Goal: Task Accomplishment & Management: Complete application form

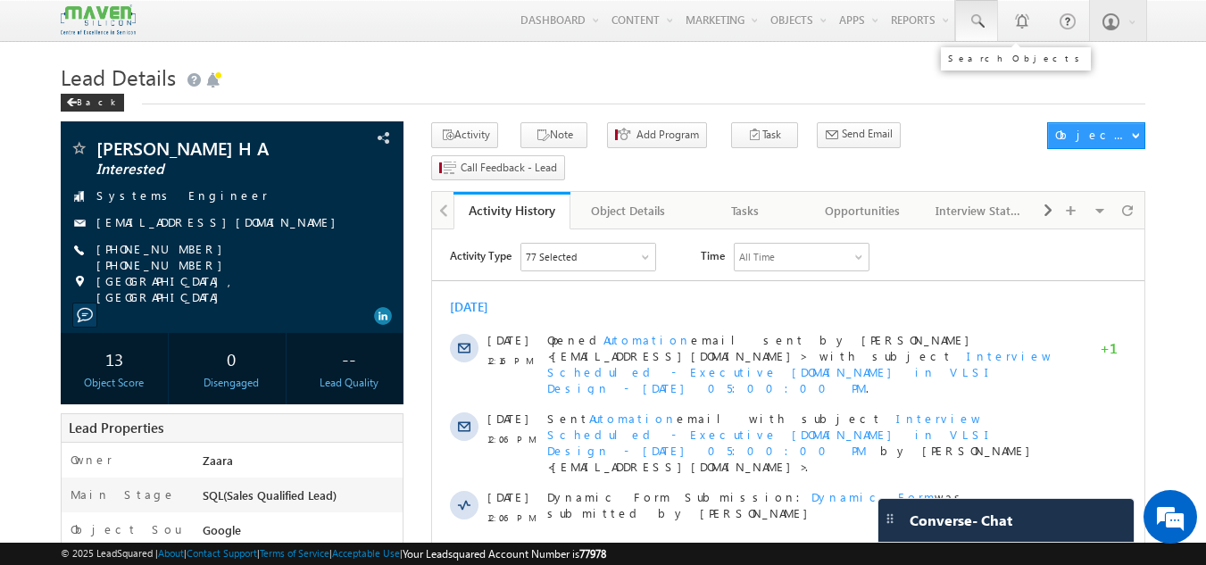
click at [972, 21] on span at bounding box center [977, 21] width 18 height 18
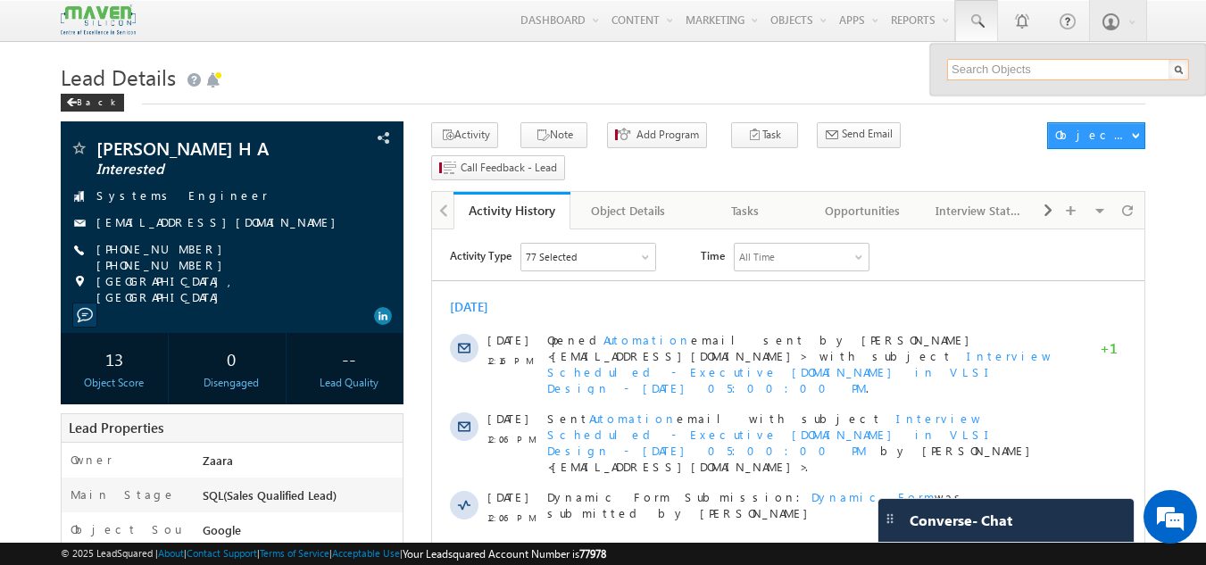
click at [989, 72] on input "text" at bounding box center [1068, 69] width 242 height 21
click at [104, 103] on link "Back" at bounding box center [97, 100] width 72 height 15
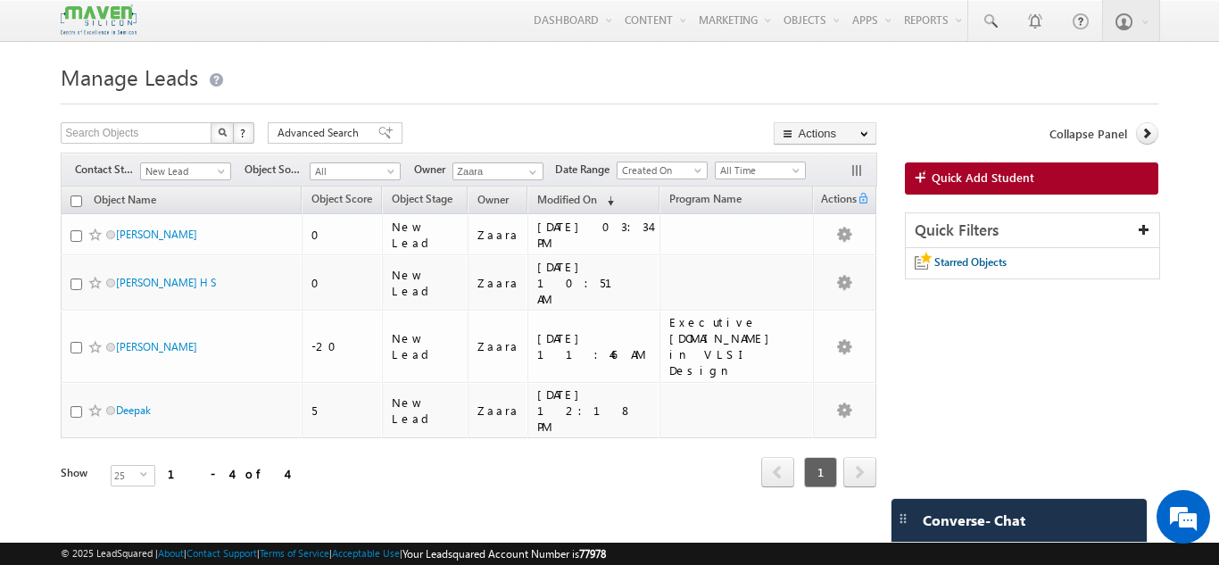
click at [1091, 181] on link "Quick Add Student" at bounding box center [1032, 178] width 254 height 32
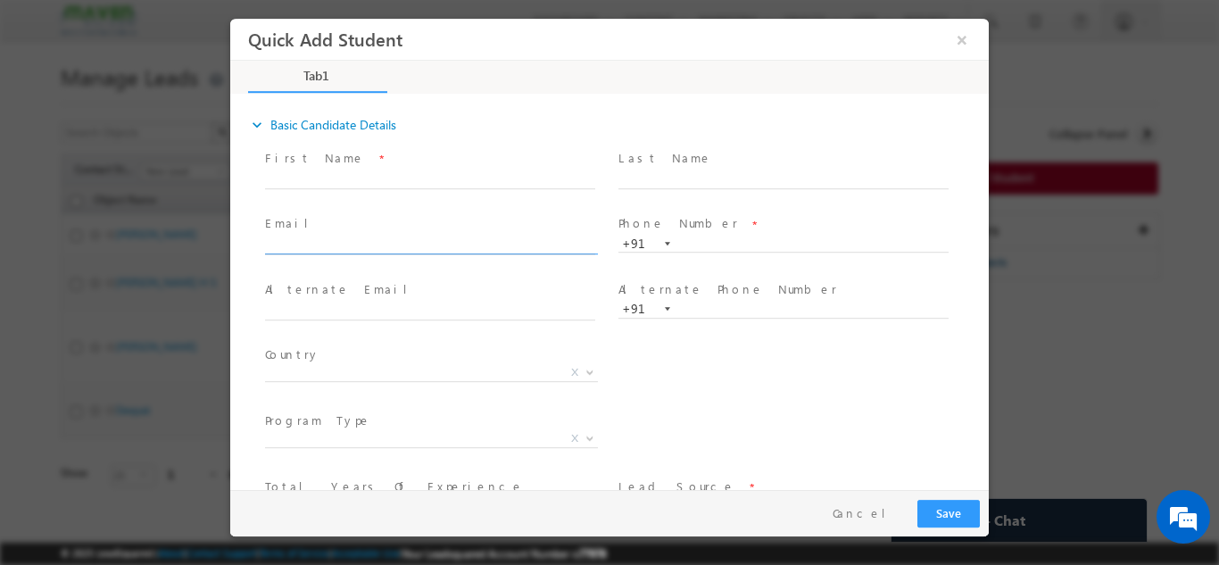
click at [452, 238] on input "text" at bounding box center [430, 246] width 330 height 18
paste input "tojsarath@gmail.com"
type input "tojsarath@gmail.com"
click at [447, 209] on div "First Name *" at bounding box center [438, 178] width 353 height 66
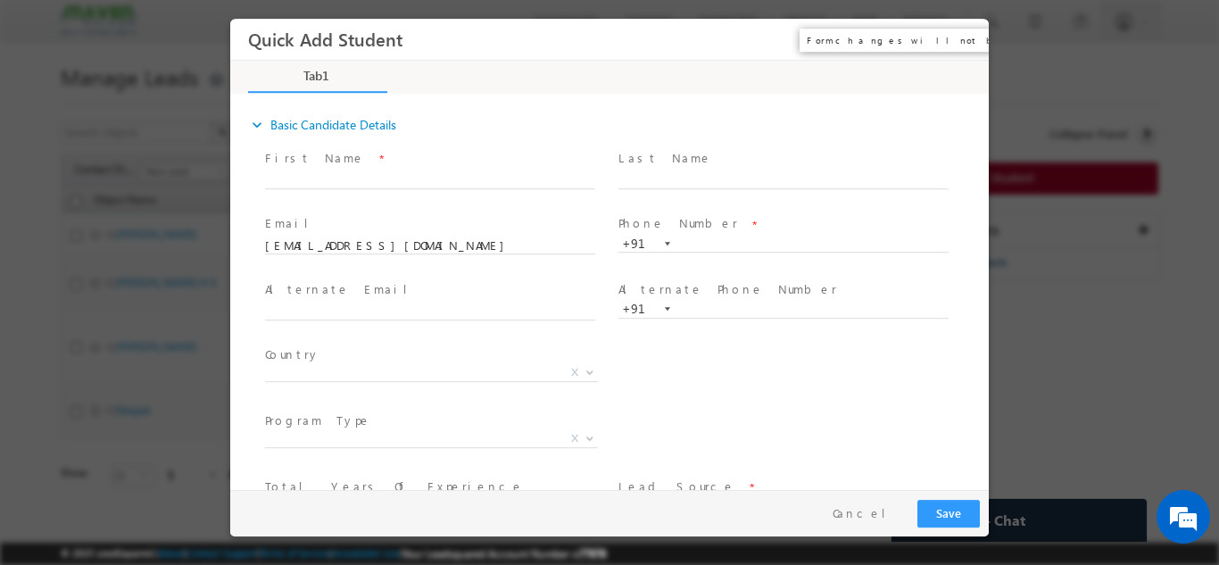
click at [961, 39] on button "×" at bounding box center [962, 38] width 30 height 33
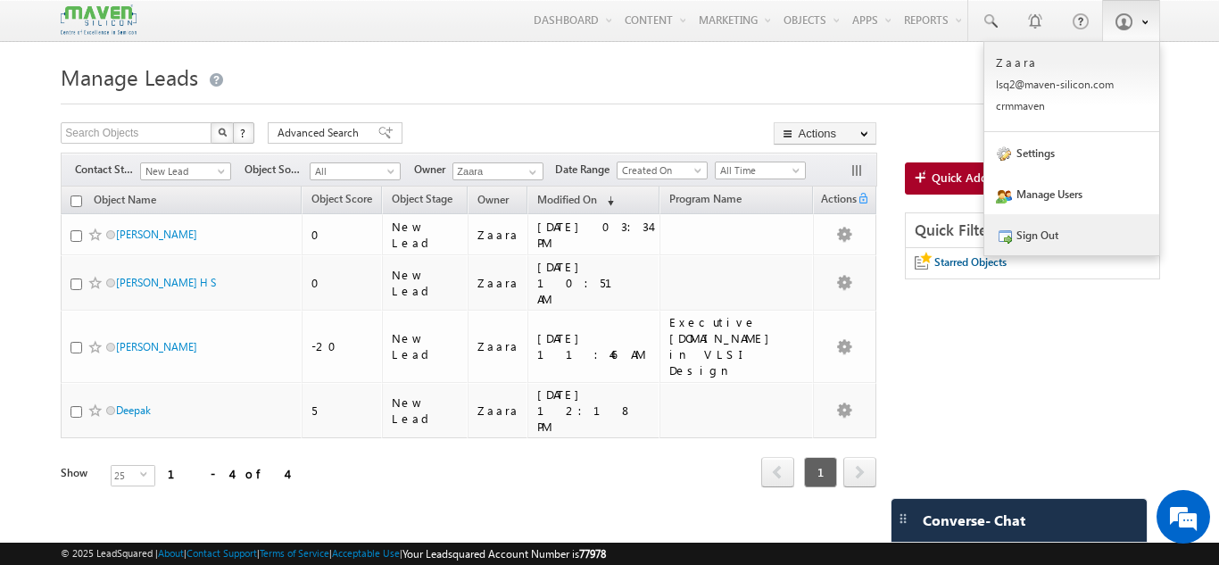
click at [1018, 245] on link "Sign Out" at bounding box center [1072, 234] width 175 height 41
